Goal: Navigation & Orientation: Find specific page/section

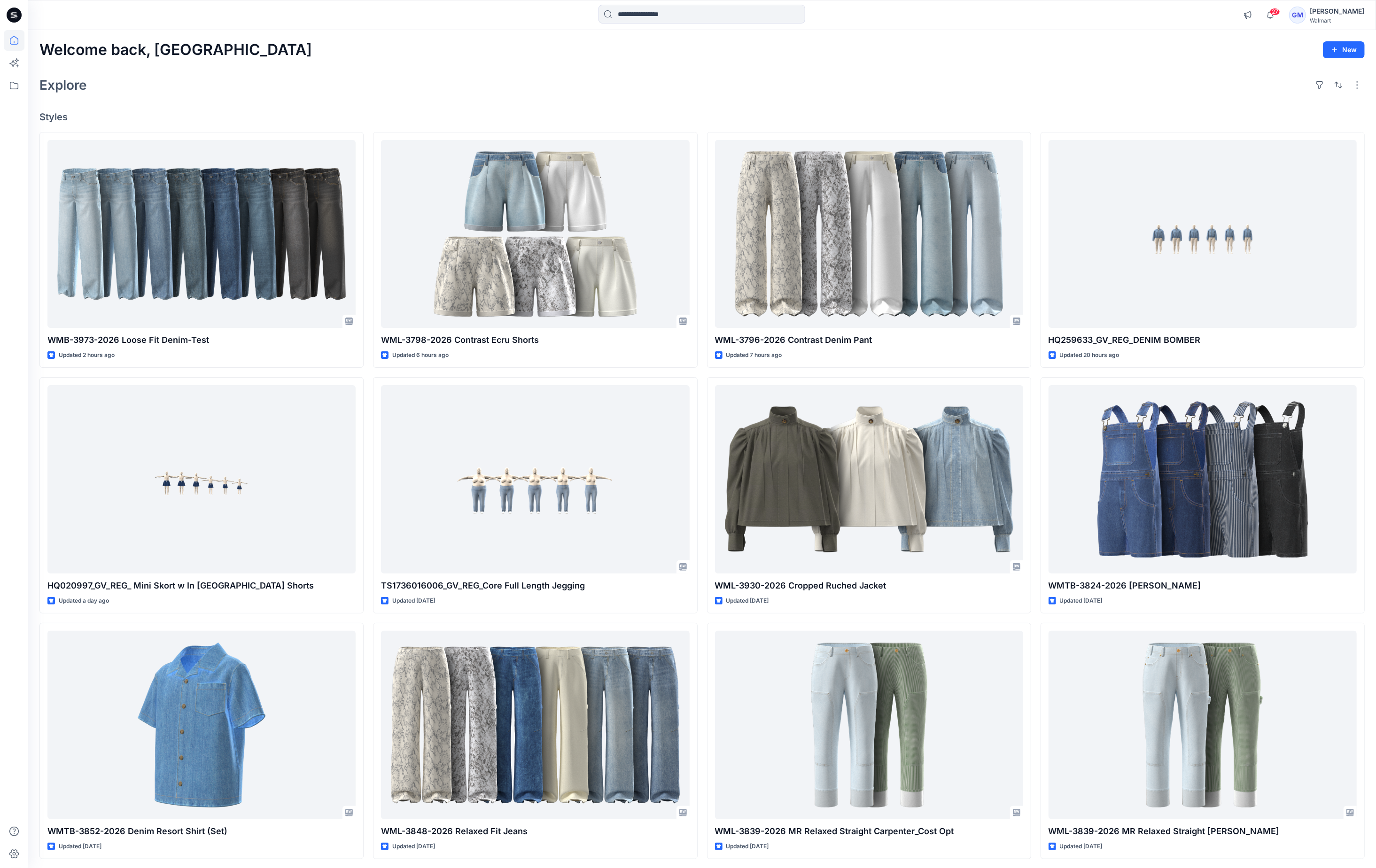
click at [377, 88] on div "Explore" at bounding box center [702, 85] width 1325 height 23
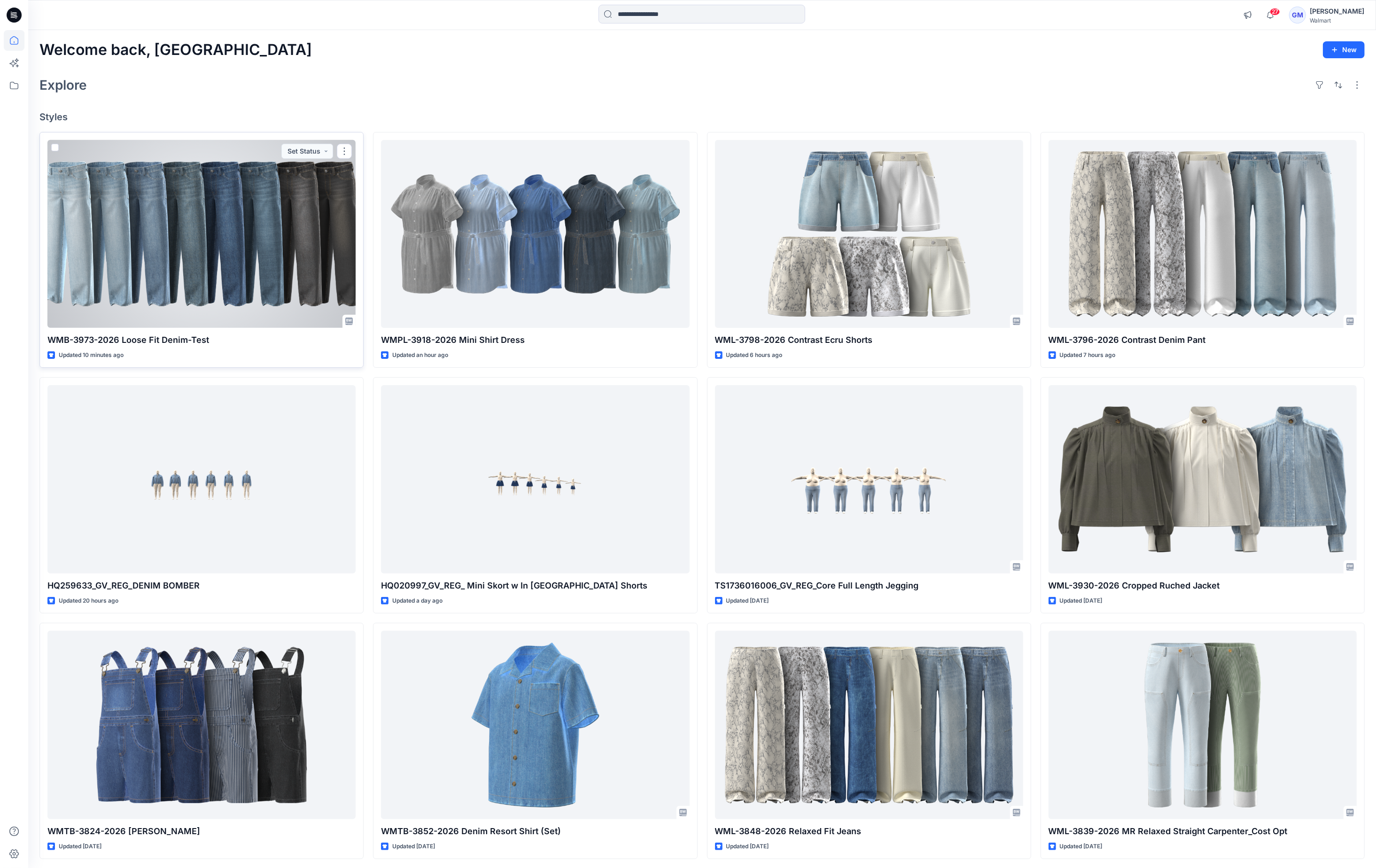
click at [299, 258] on div at bounding box center [201, 234] width 308 height 188
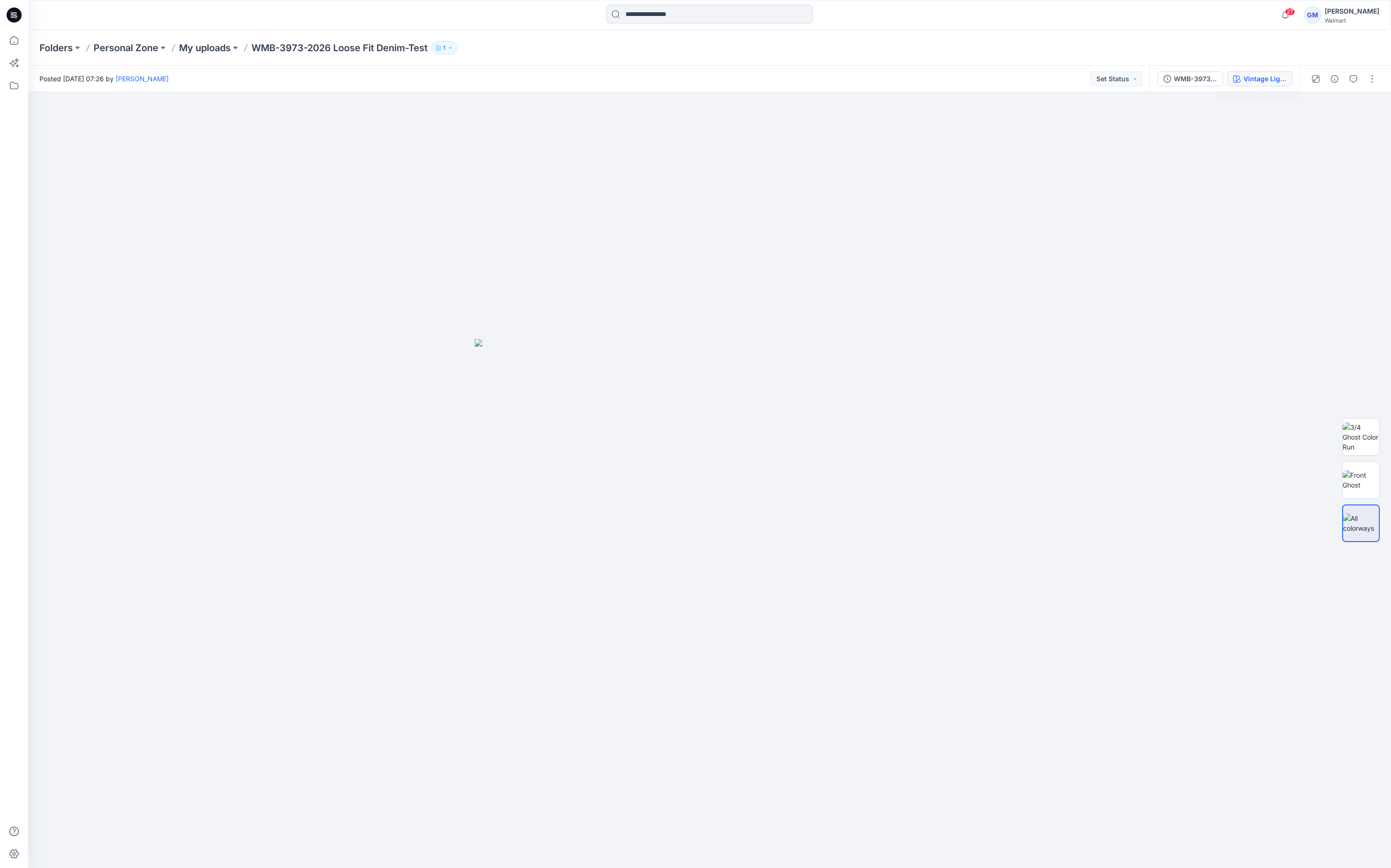
click at [1258, 78] on div "Vintage Light Wash 1" at bounding box center [1264, 79] width 44 height 10
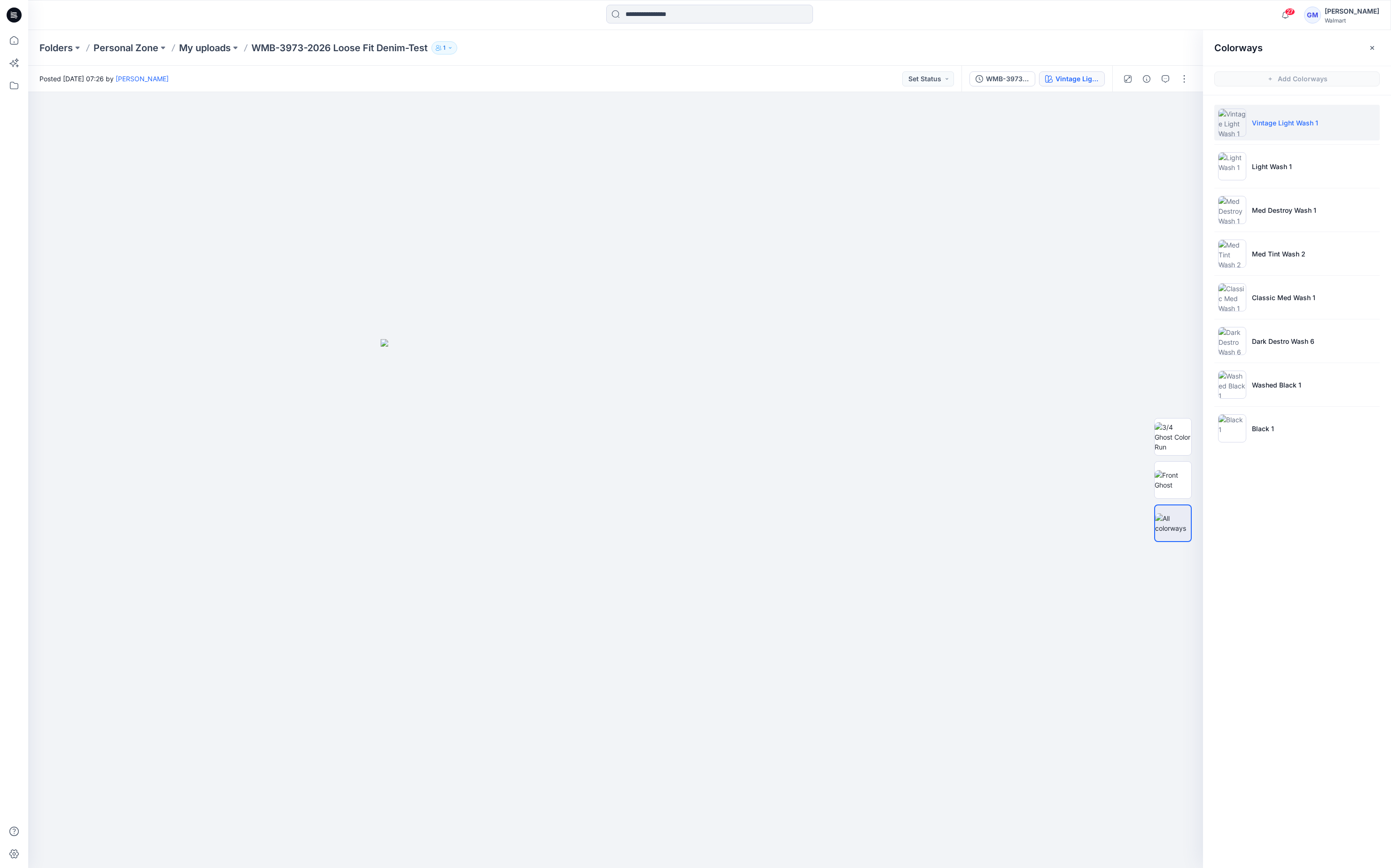
click at [1288, 125] on p "Vintage Light Wash 1" at bounding box center [1285, 122] width 66 height 10
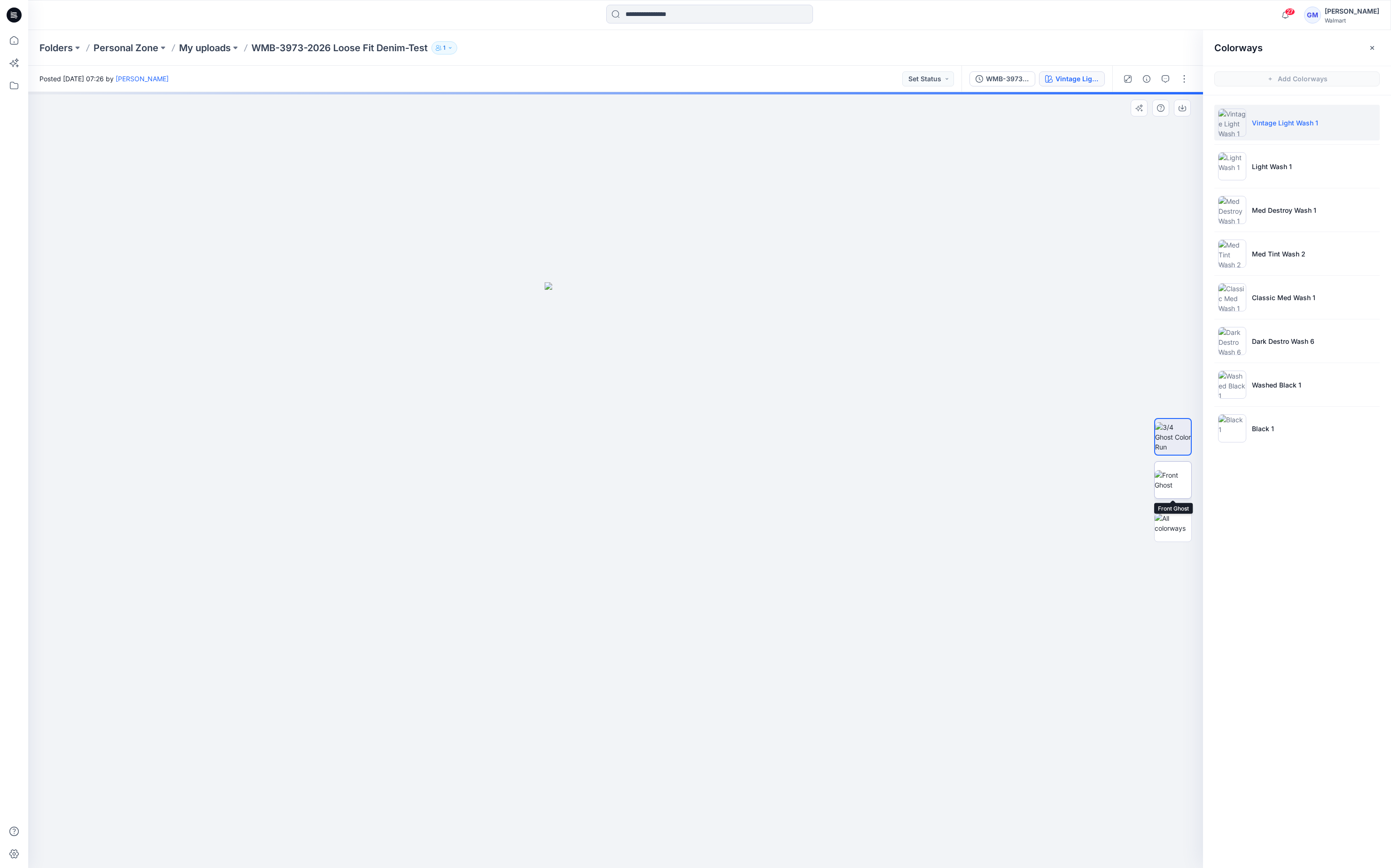
click at [1182, 471] on img at bounding box center [1173, 480] width 37 height 20
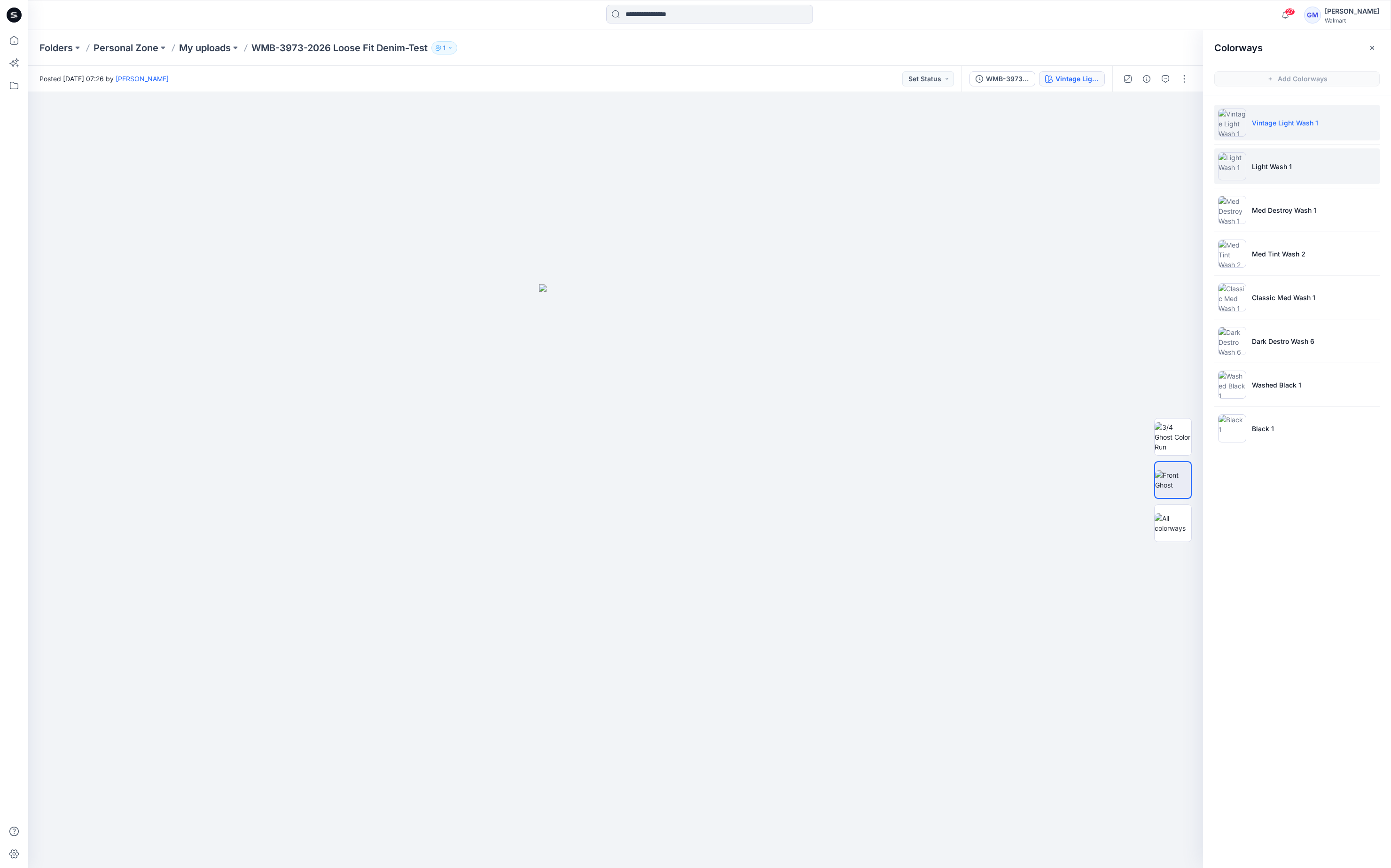
click at [1290, 165] on p "Light Wash 1" at bounding box center [1272, 166] width 40 height 10
click at [1300, 210] on p "Med Destroy Wash 1" at bounding box center [1283, 209] width 64 height 10
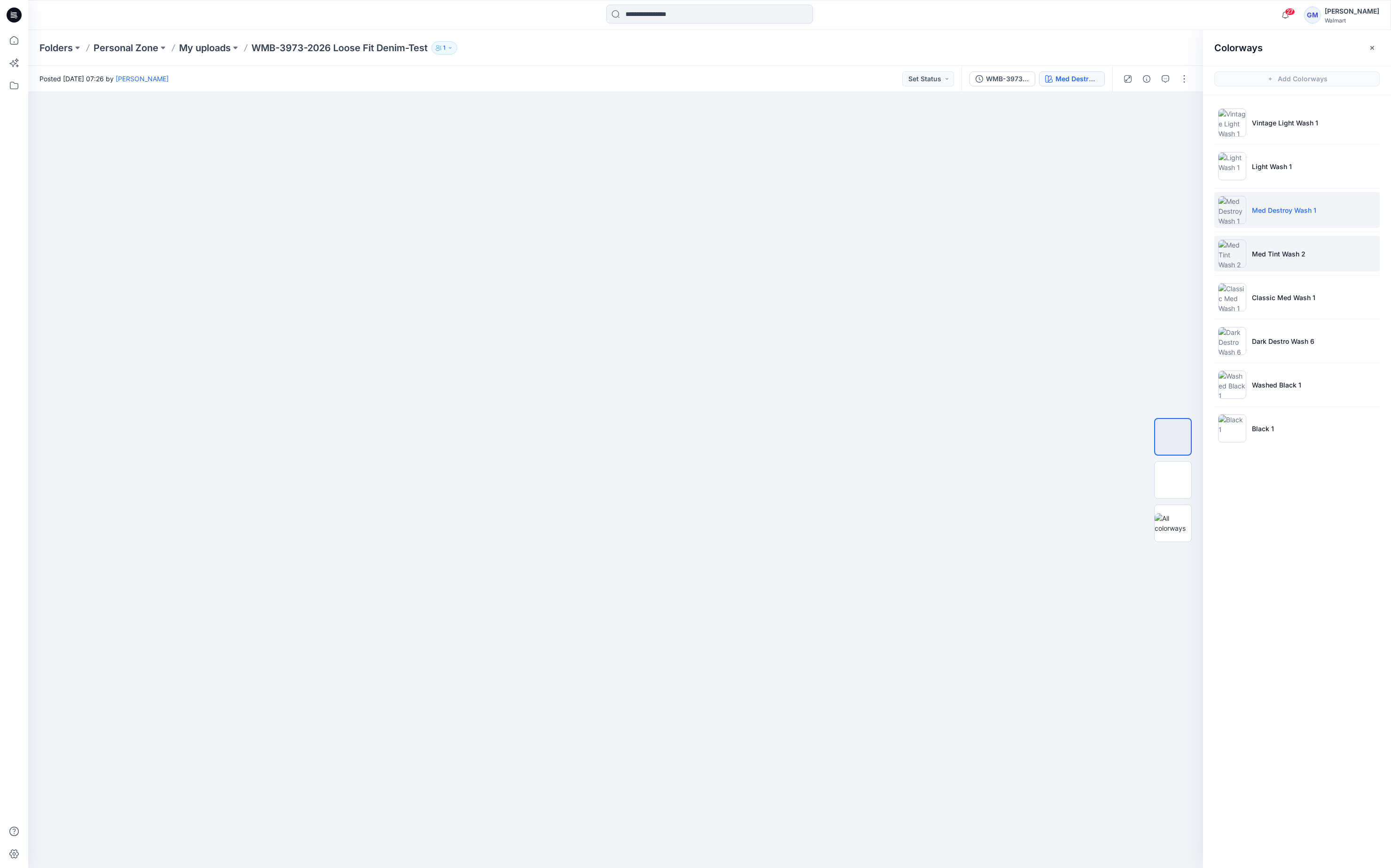
click at [1303, 255] on p "Med Tint Wash 2" at bounding box center [1278, 254] width 54 height 10
click at [1173, 480] on img at bounding box center [1173, 480] width 0 height 0
click at [1300, 291] on li "Classic Med Wash 1" at bounding box center [1297, 297] width 165 height 35
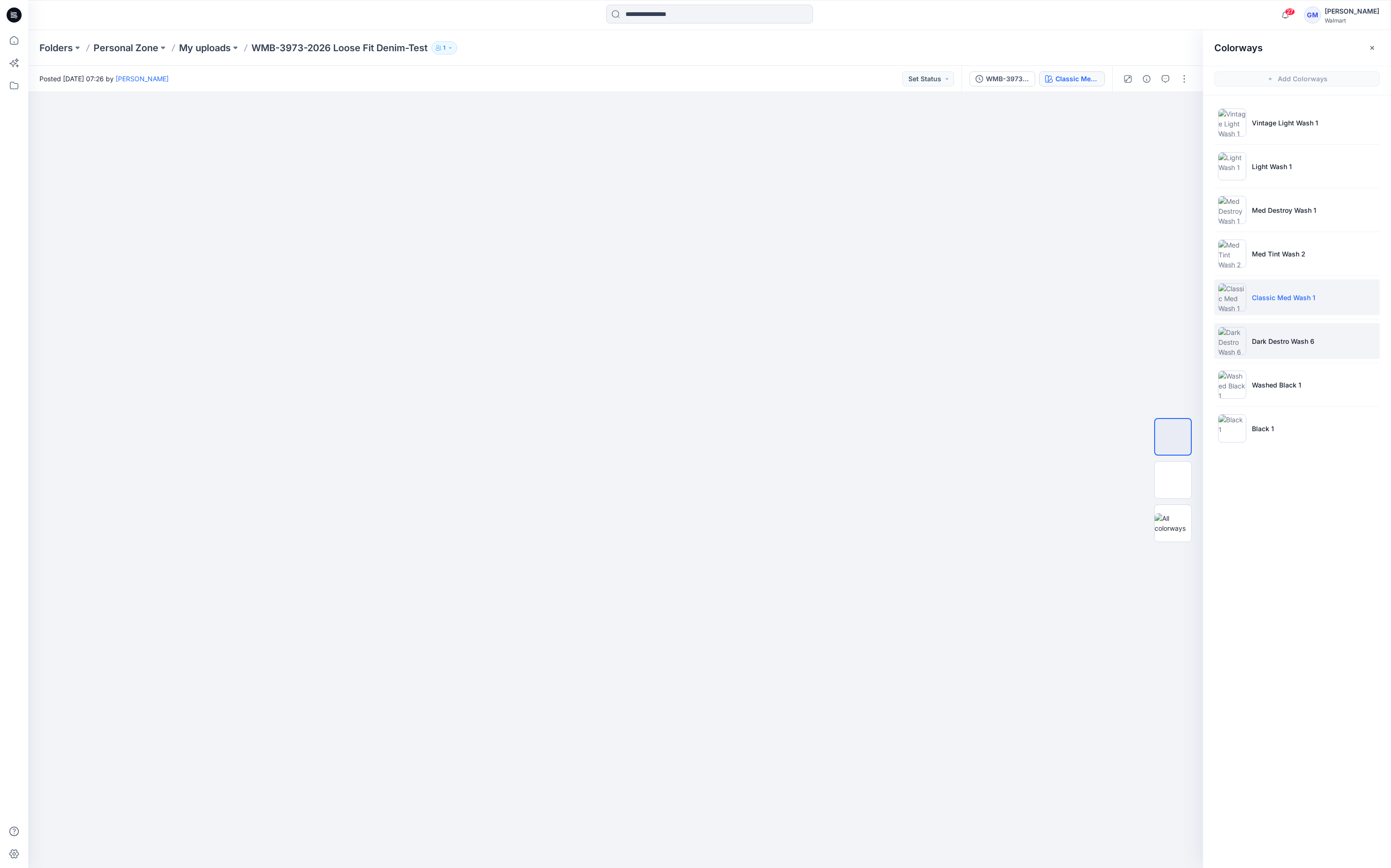
click at [1300, 337] on p "Dark Destro Wash 6" at bounding box center [1283, 341] width 63 height 10
click at [1299, 375] on li "Washed Black 1" at bounding box center [1297, 384] width 165 height 35
click at [1299, 350] on li "Dark Destro Wash 6" at bounding box center [1297, 341] width 165 height 35
click at [1173, 480] on img at bounding box center [1173, 480] width 0 height 0
click at [1283, 389] on p "Washed Black 1" at bounding box center [1276, 384] width 49 height 10
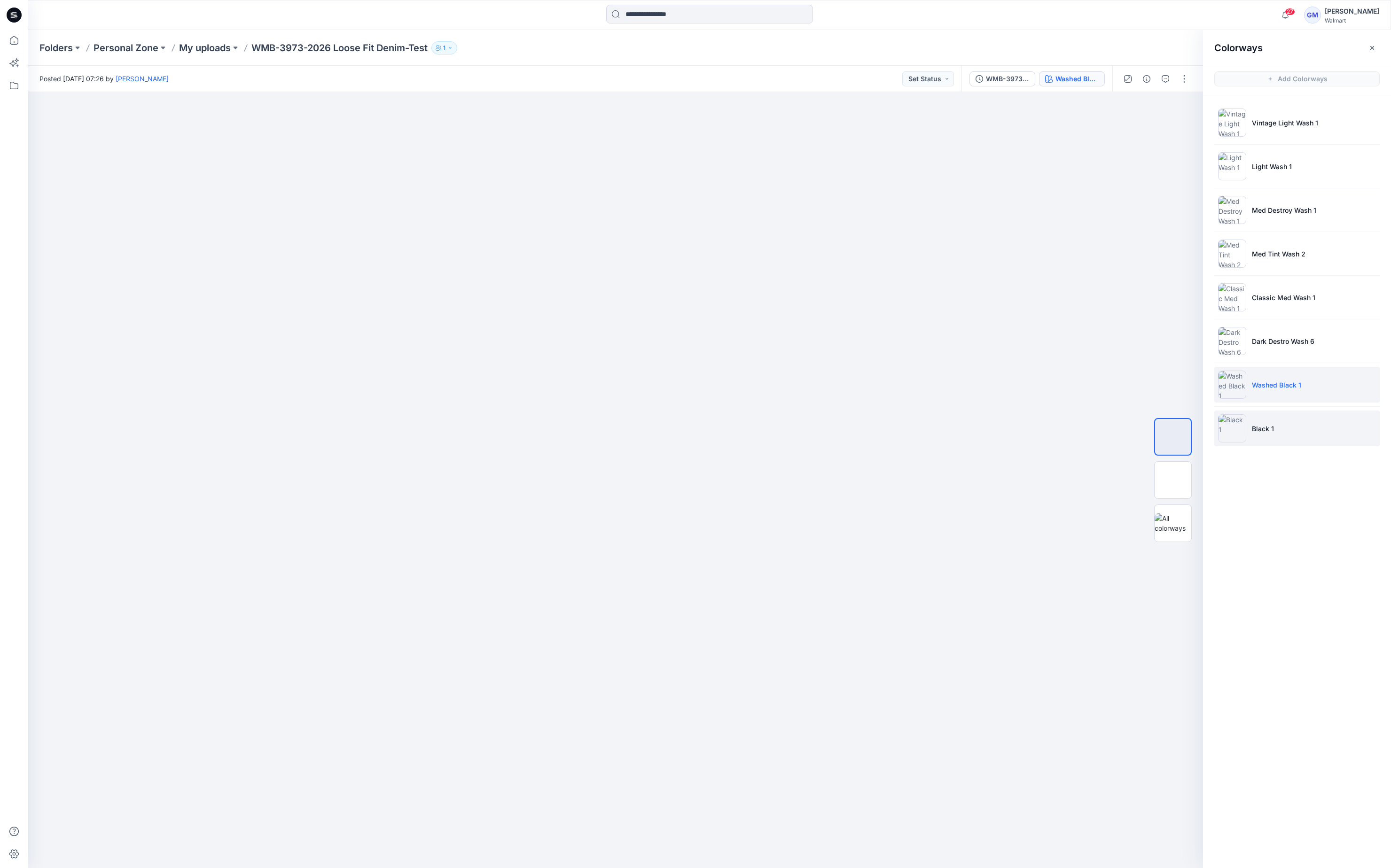
click at [1282, 424] on li "Black 1" at bounding box center [1297, 428] width 165 height 35
click at [1179, 471] on img at bounding box center [1173, 480] width 37 height 20
click at [1266, 388] on p "Washed Black 1" at bounding box center [1276, 384] width 49 height 10
click at [1288, 426] on li "Black 1" at bounding box center [1297, 428] width 165 height 35
click at [1272, 119] on p "Vintage Light Wash 1" at bounding box center [1285, 122] width 66 height 10
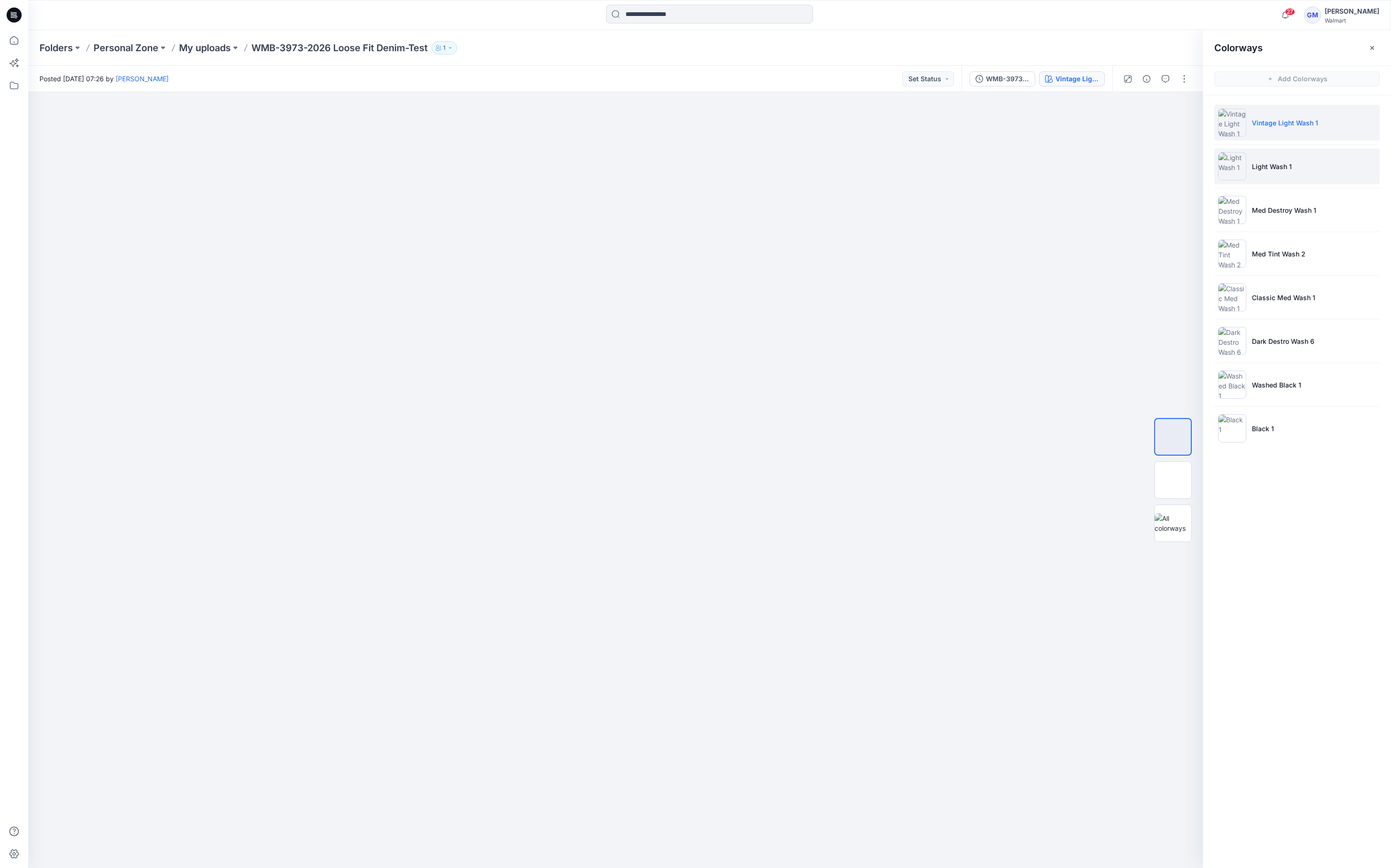
click at [1290, 172] on li "Light Wash 1" at bounding box center [1297, 166] width 165 height 35
click at [201, 46] on p "My uploads" at bounding box center [205, 48] width 52 height 13
